Goal: Entertainment & Leisure: Consume media (video, audio)

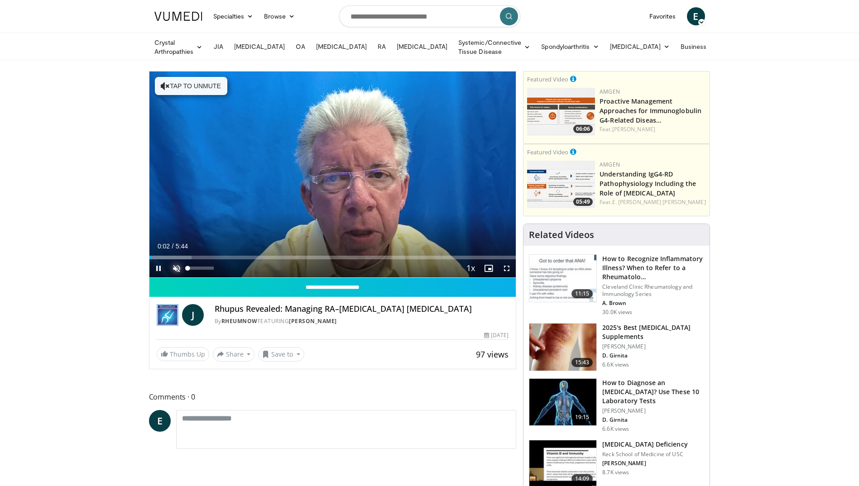
click at [173, 265] on span "Video Player" at bounding box center [176, 268] width 18 height 18
